Goal: Task Accomplishment & Management: Manage account settings

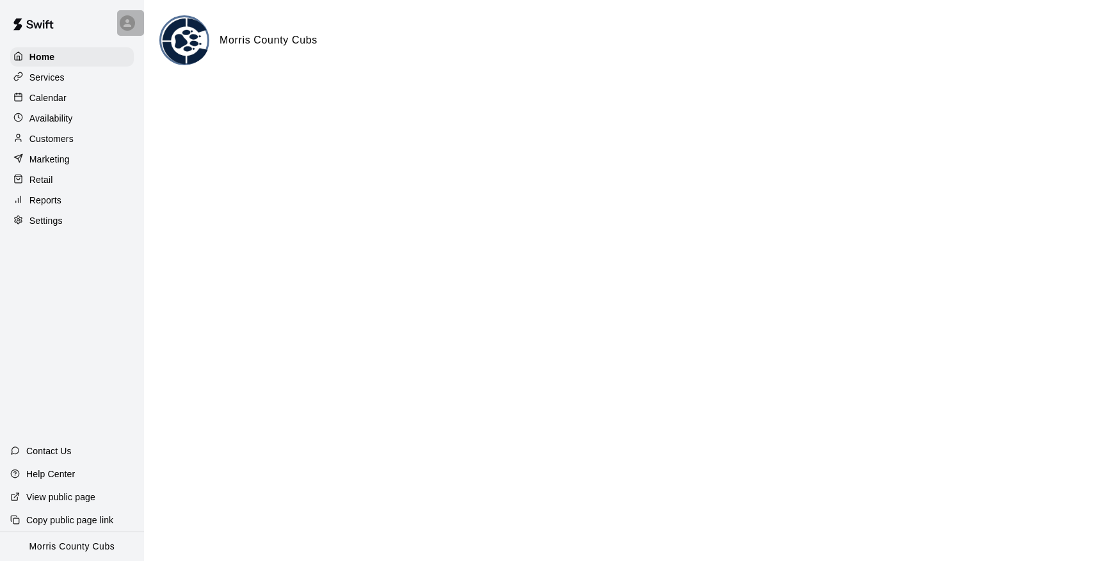
click at [134, 22] on div at bounding box center [127, 22] width 15 height 15
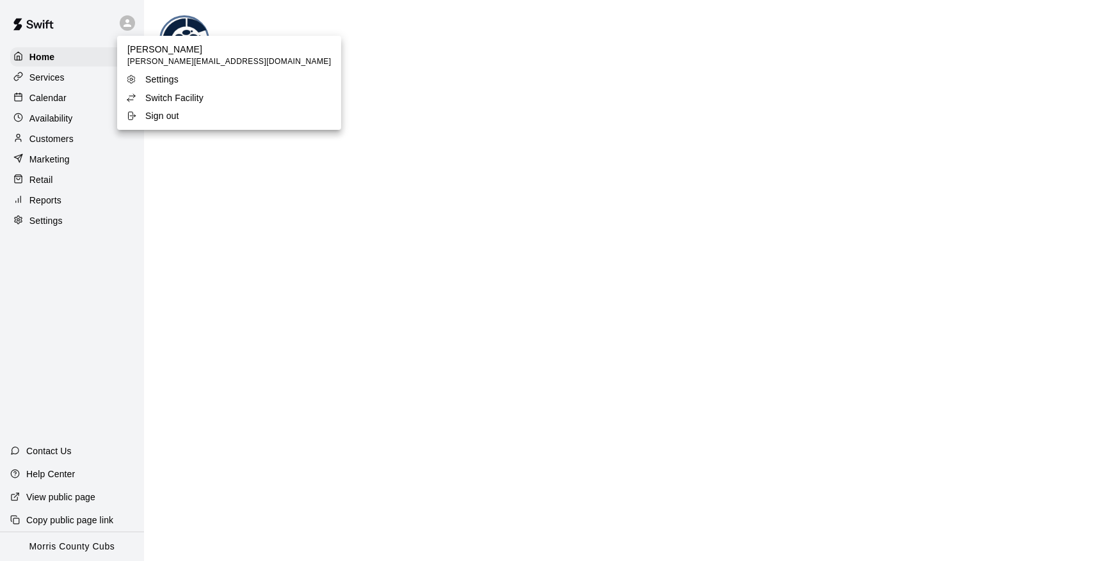
click at [143, 93] on div "Switch Facility" at bounding box center [167, 97] width 83 height 13
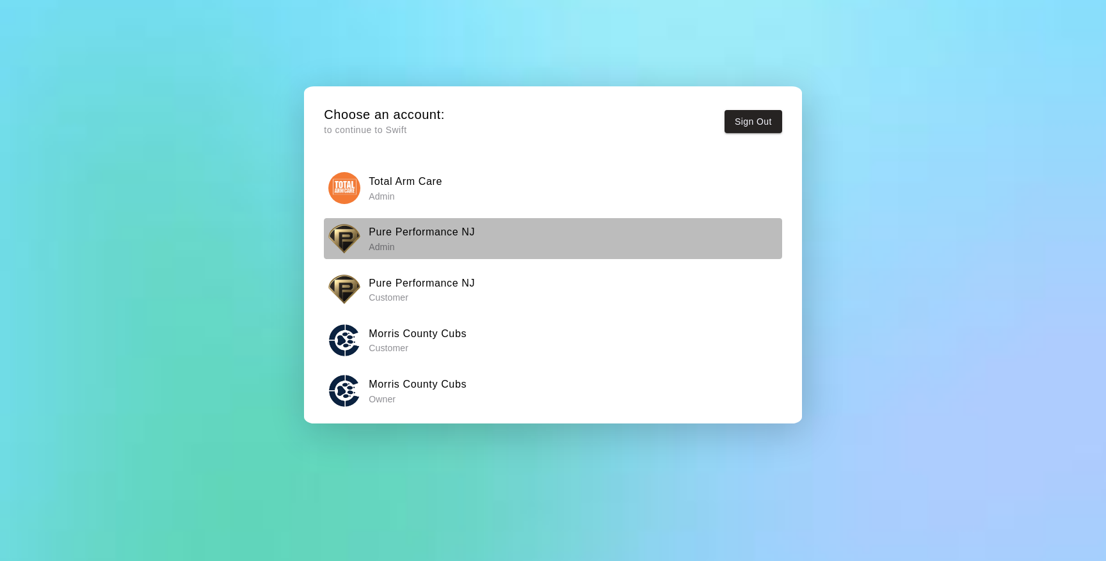
click at [396, 241] on p "Admin" at bounding box center [422, 247] width 106 height 13
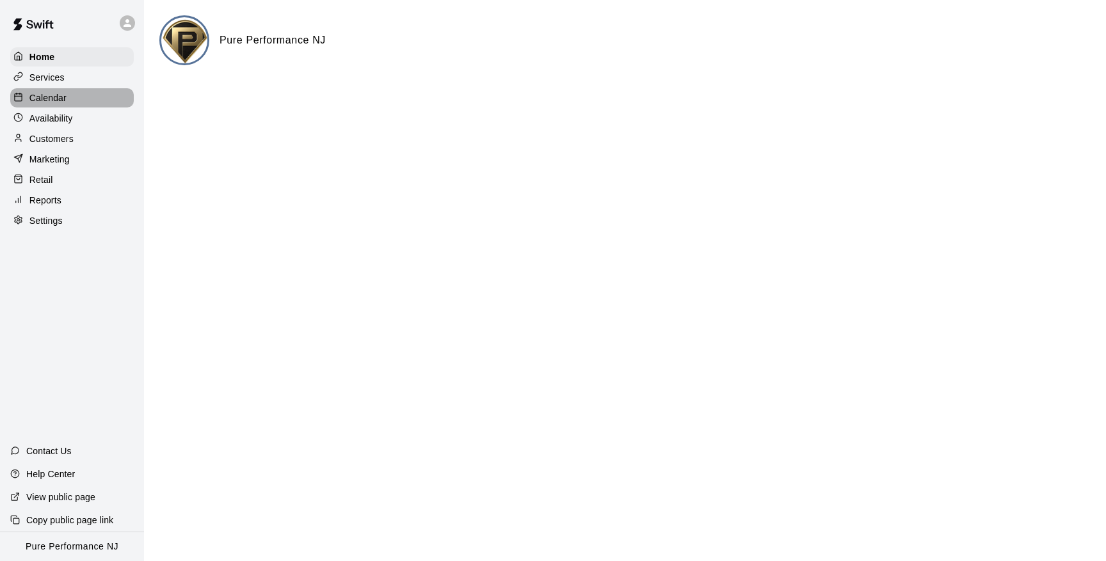
click at [52, 100] on p "Calendar" at bounding box center [47, 97] width 37 height 13
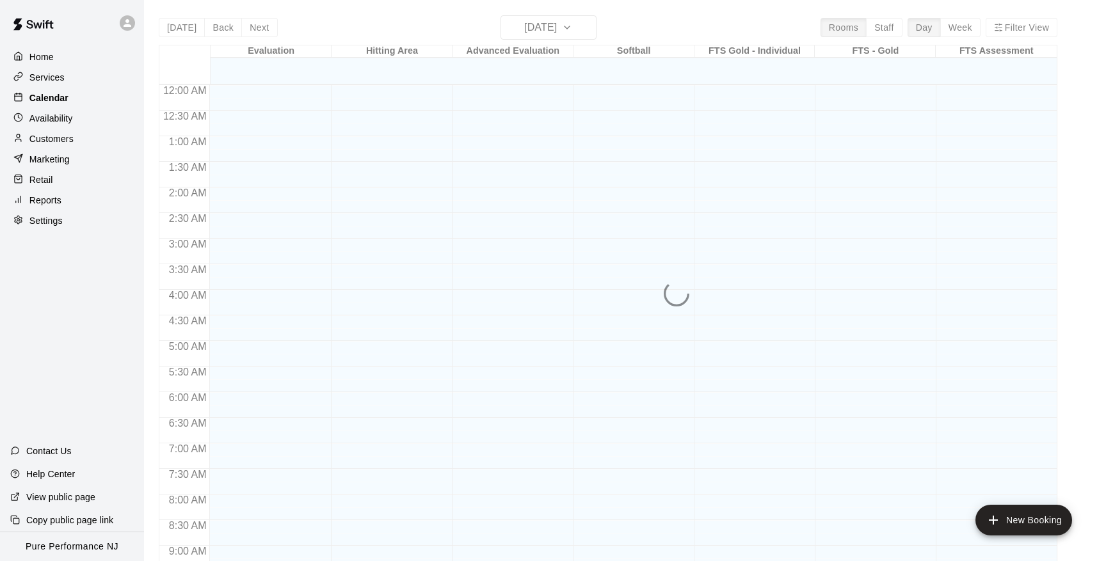
scroll to position [700, 0]
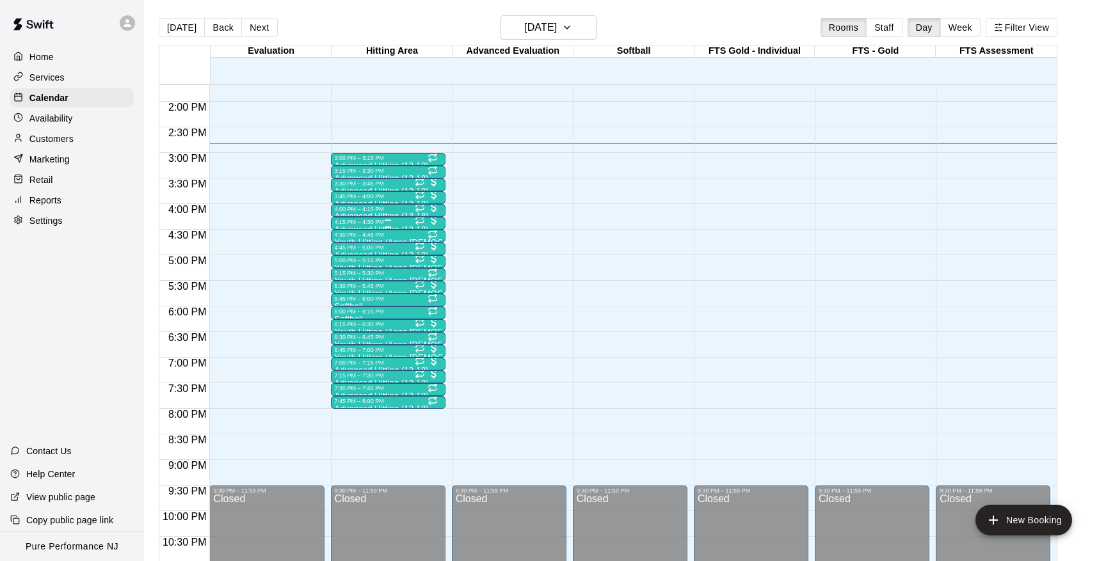
click at [356, 224] on div "4:15 PM – 4:30 PM" at bounding box center [388, 222] width 107 height 6
click at [348, 264] on img "edit" at bounding box center [347, 262] width 15 height 15
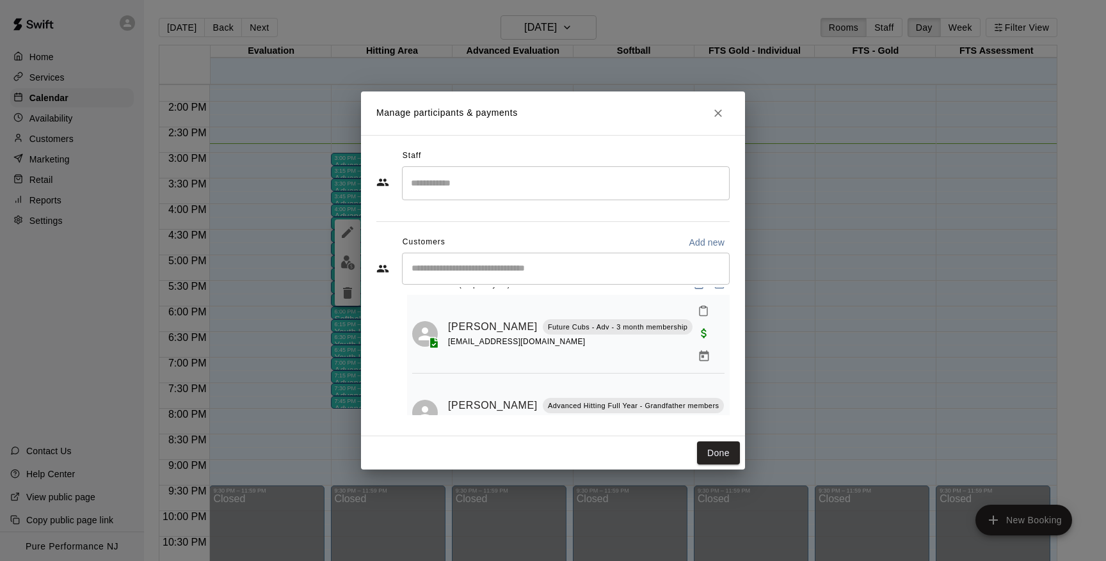
scroll to position [22, 0]
click at [726, 456] on button "Done" at bounding box center [718, 453] width 43 height 24
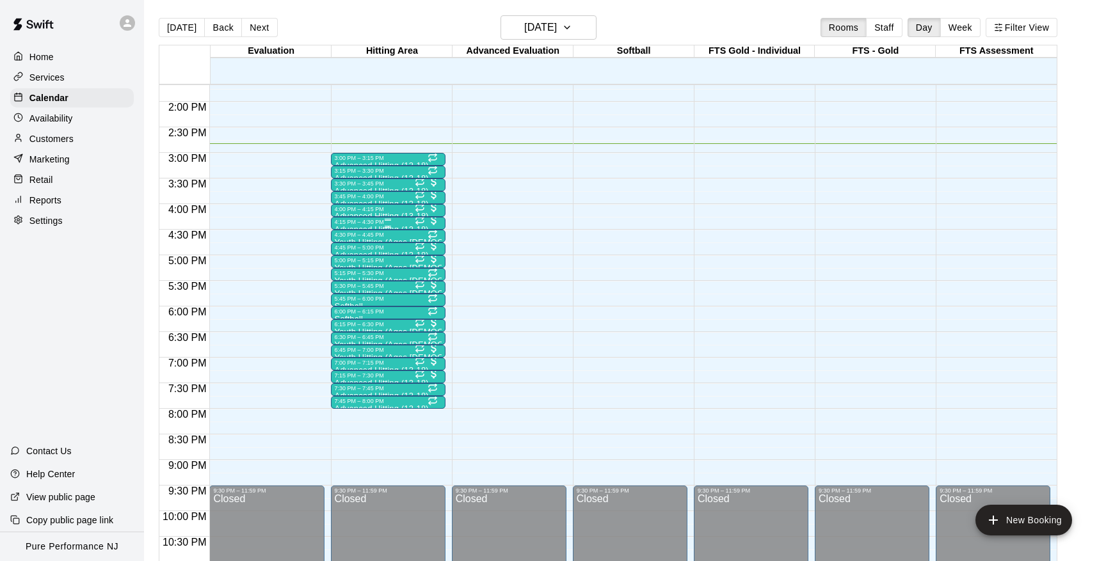
click at [356, 221] on div "4:15 PM – 4:30 PM" at bounding box center [388, 222] width 107 height 6
click at [344, 264] on img "edit" at bounding box center [347, 262] width 15 height 15
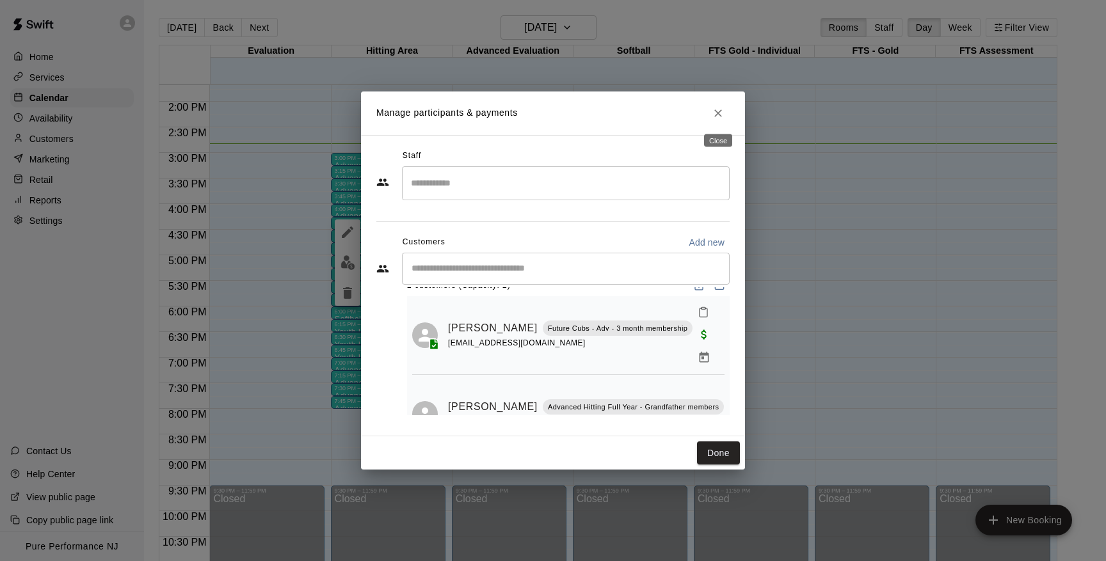
click at [717, 110] on icon "Close" at bounding box center [718, 113] width 13 height 13
